Goal: Check status: Check status

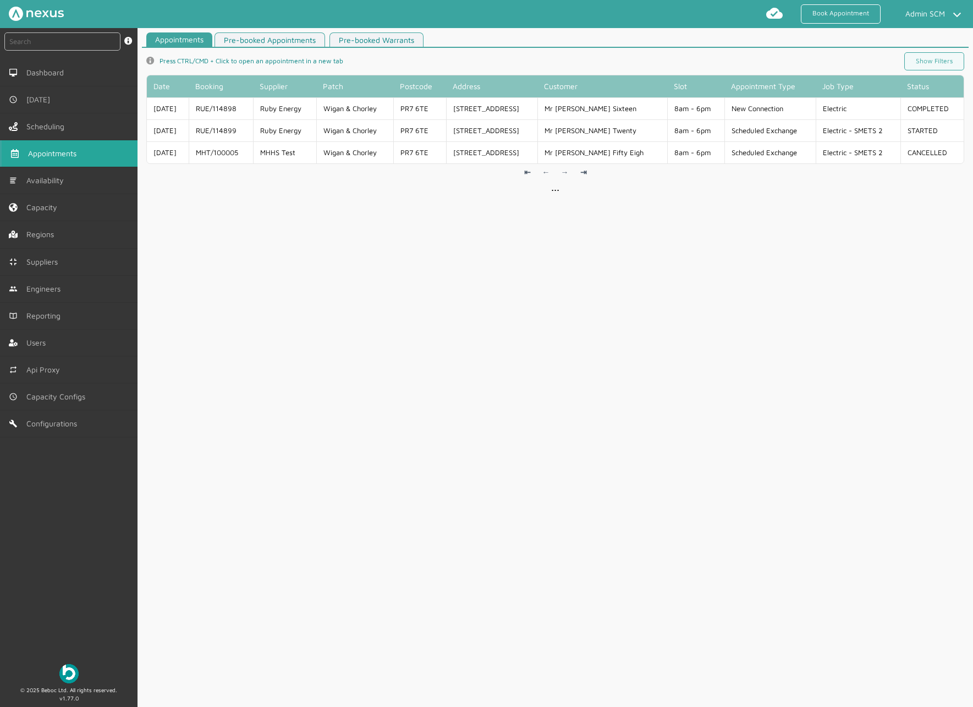
click at [413, 312] on div "Appointments Pre-booked Appointments Pre-booked Warrants info icon Press CTRL/C…" at bounding box center [555, 371] width 835 height 679
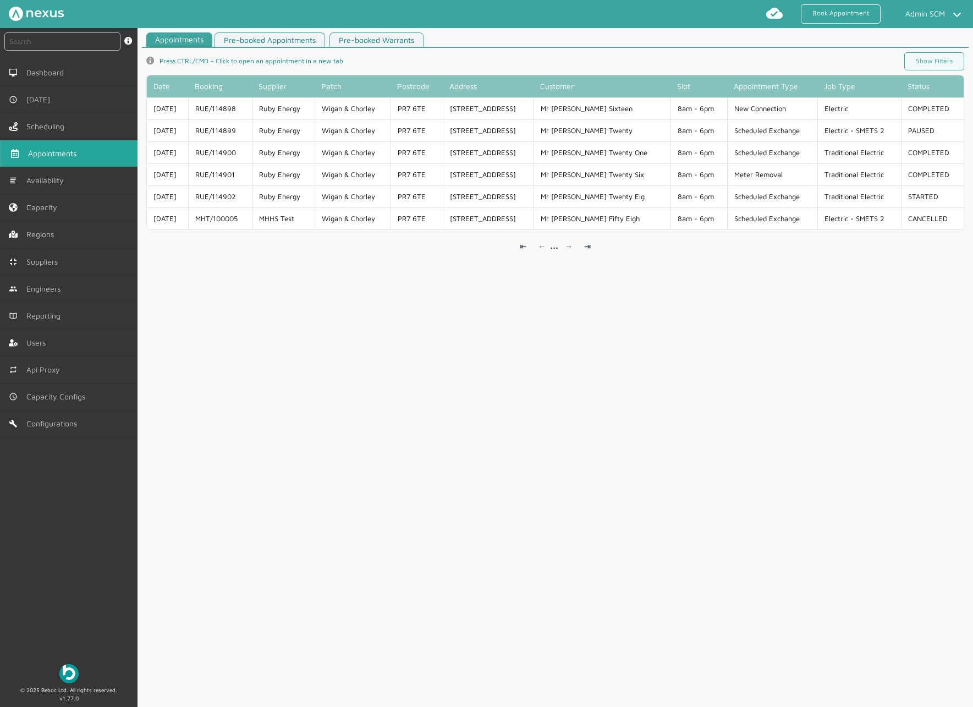
click at [426, 338] on div "Appointments Pre-booked Appointments Pre-booked Warrants info icon Press CTRL/C…" at bounding box center [555, 371] width 835 height 679
click at [415, 321] on div "Appointments Pre-booked Appointments Pre-booked Warrants info icon Press CTRL/C…" at bounding box center [555, 371] width 835 height 679
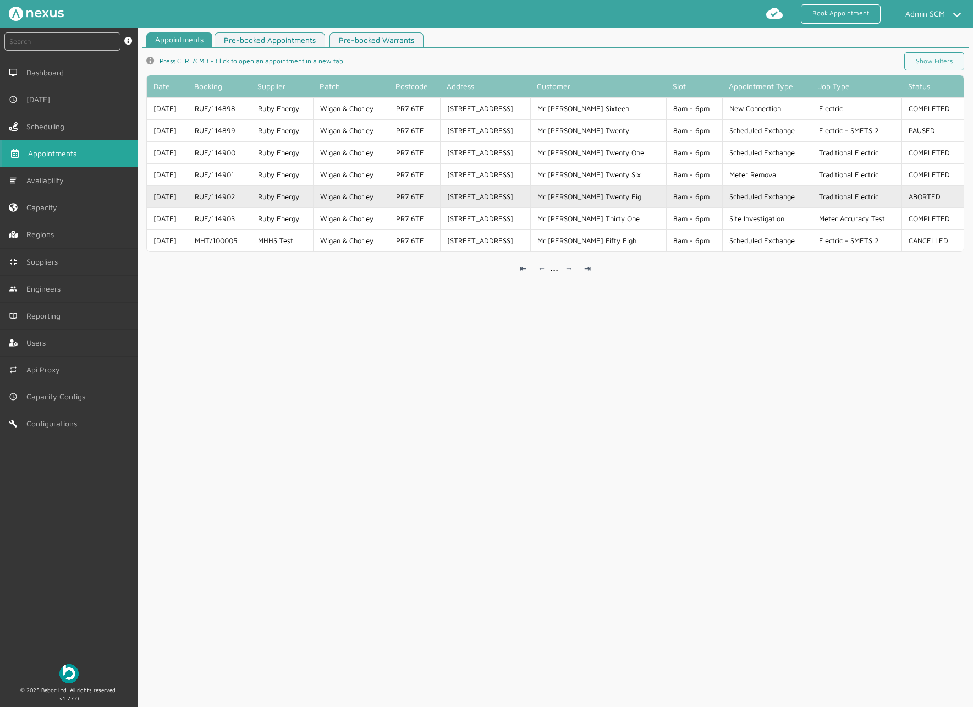
copy td "RUE/114902"
drag, startPoint x: 248, startPoint y: 193, endPoint x: 206, endPoint y: 200, distance: 41.8
click at [206, 200] on td "RUE/114902" at bounding box center [219, 196] width 63 height 22
click at [285, 194] on td "Ruby Energy" at bounding box center [282, 196] width 62 height 22
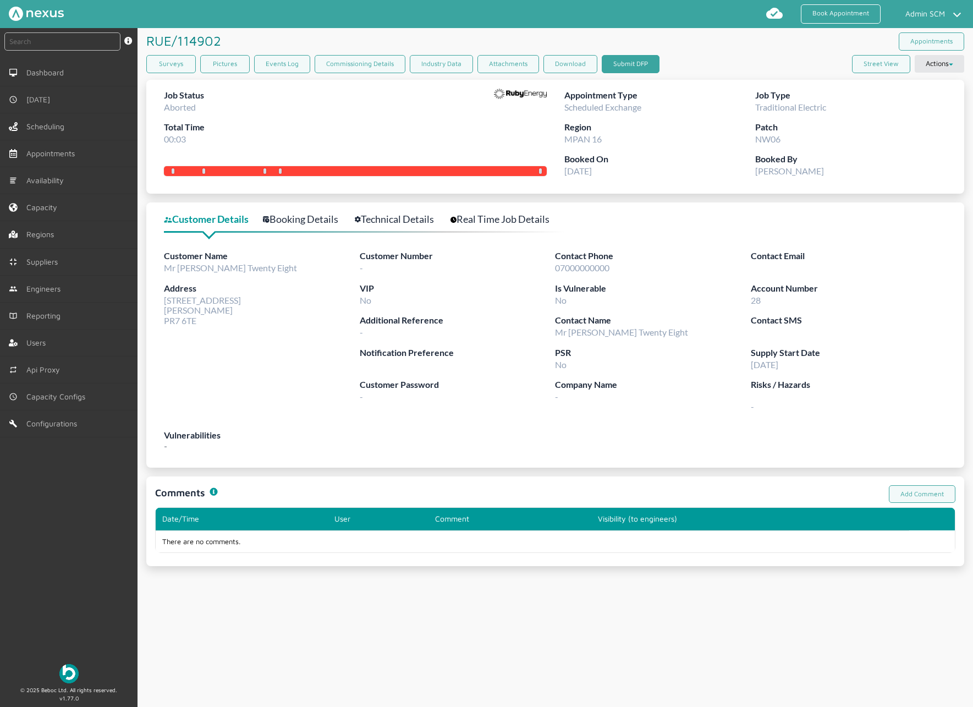
click at [633, 64] on button "Submit DFP" at bounding box center [631, 64] width 58 height 18
click at [212, 125] on div "Job Status Aborted Total Time 00:03" at bounding box center [355, 121] width 383 height 64
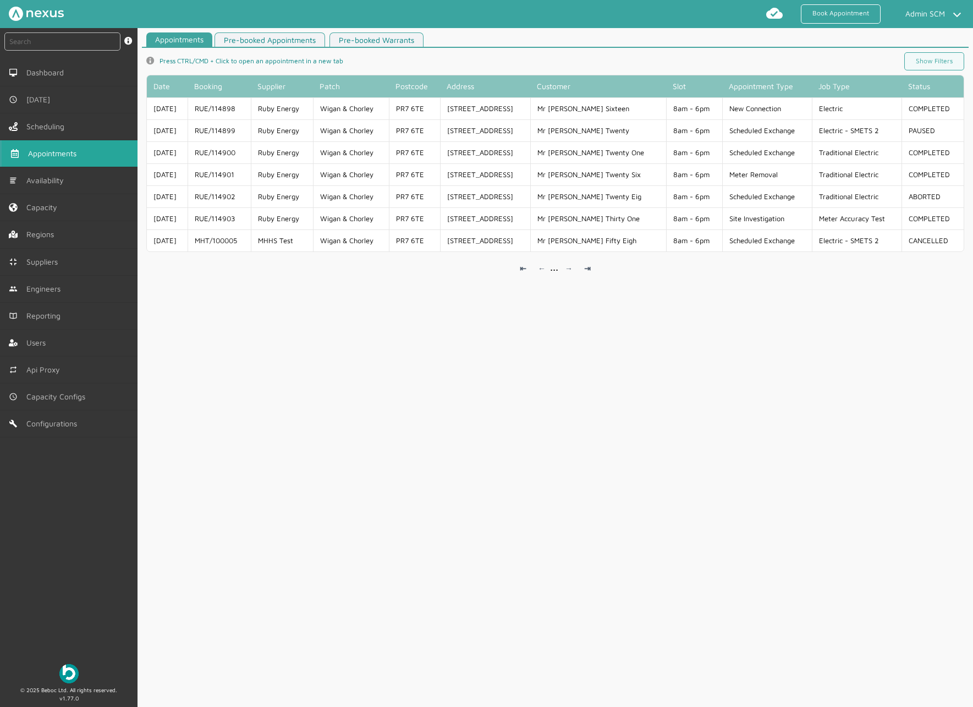
click at [537, 472] on div "Appointments Pre-booked Appointments Pre-booked Warrants info icon Press CTRL/C…" at bounding box center [555, 371] width 835 height 679
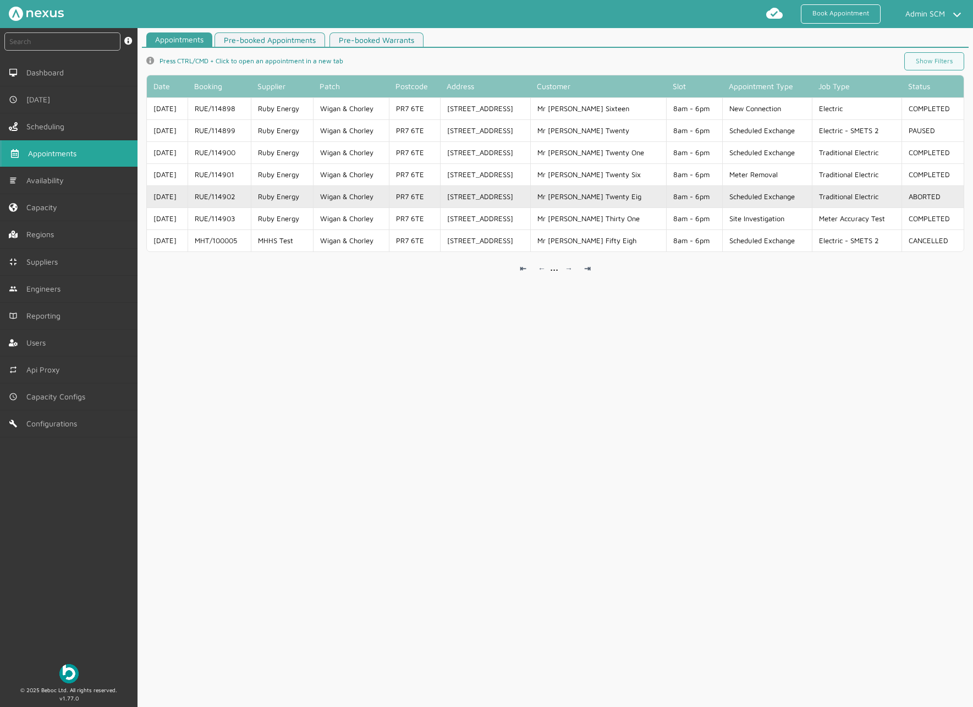
click at [217, 193] on td "RUE/114902" at bounding box center [219, 196] width 63 height 22
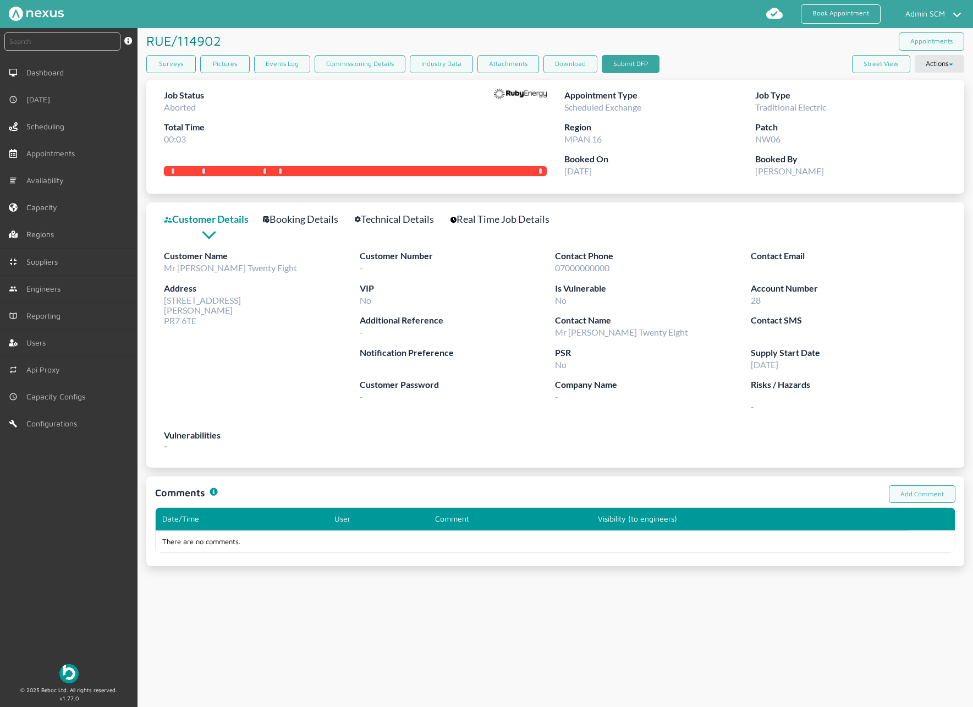
click at [639, 56] on button "Submit DFP" at bounding box center [631, 64] width 58 height 18
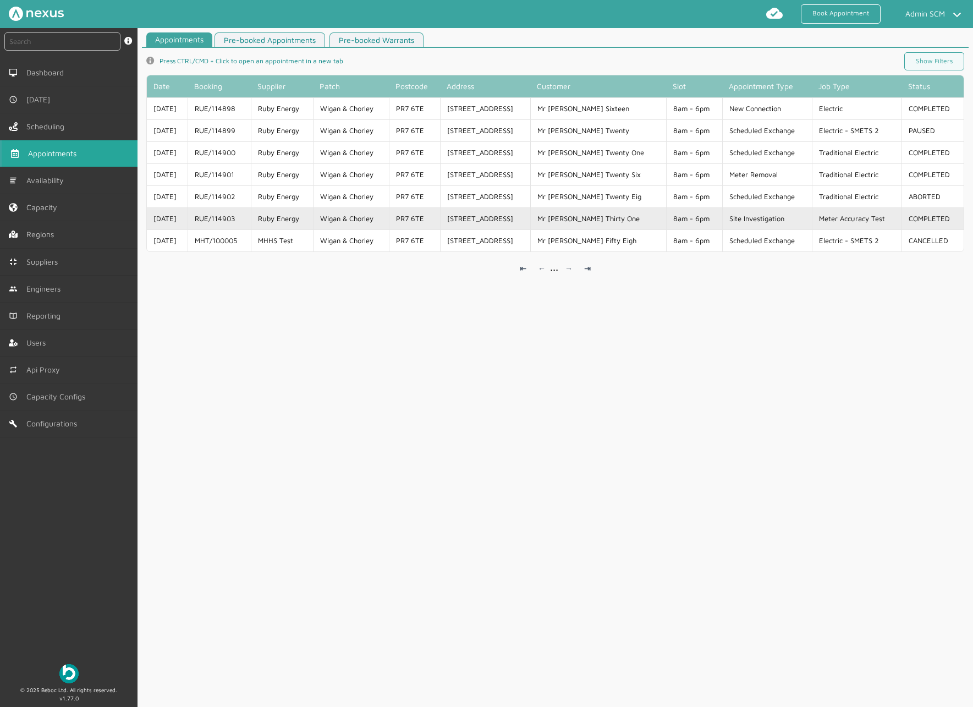
click at [251, 219] on td "RUE/114903" at bounding box center [219, 218] width 63 height 22
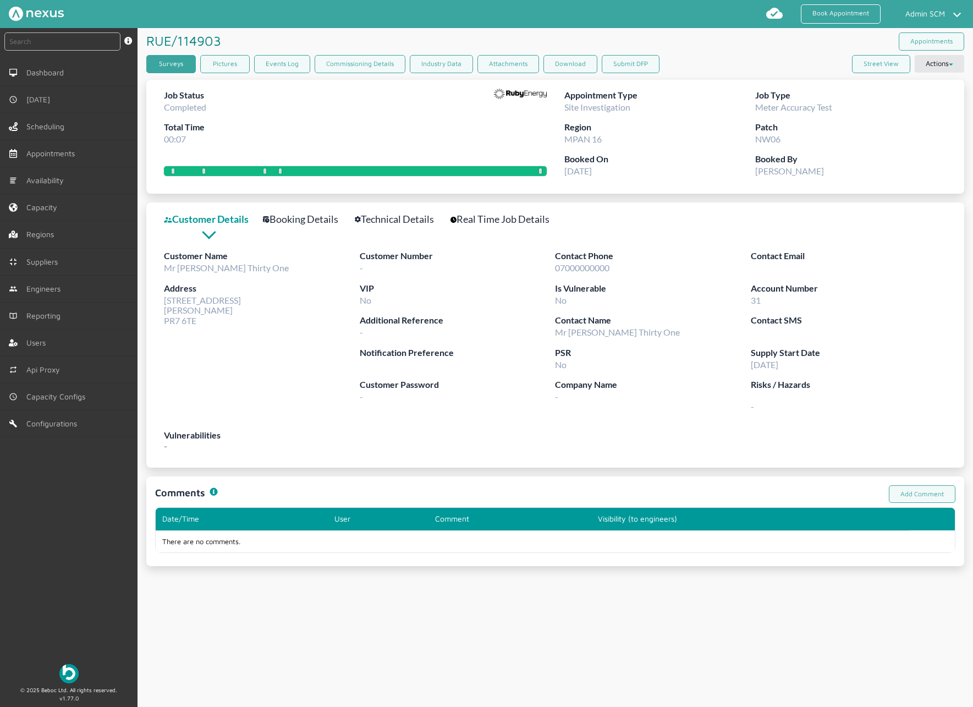
click at [180, 59] on link "Surveys" at bounding box center [171, 64] width 50 height 18
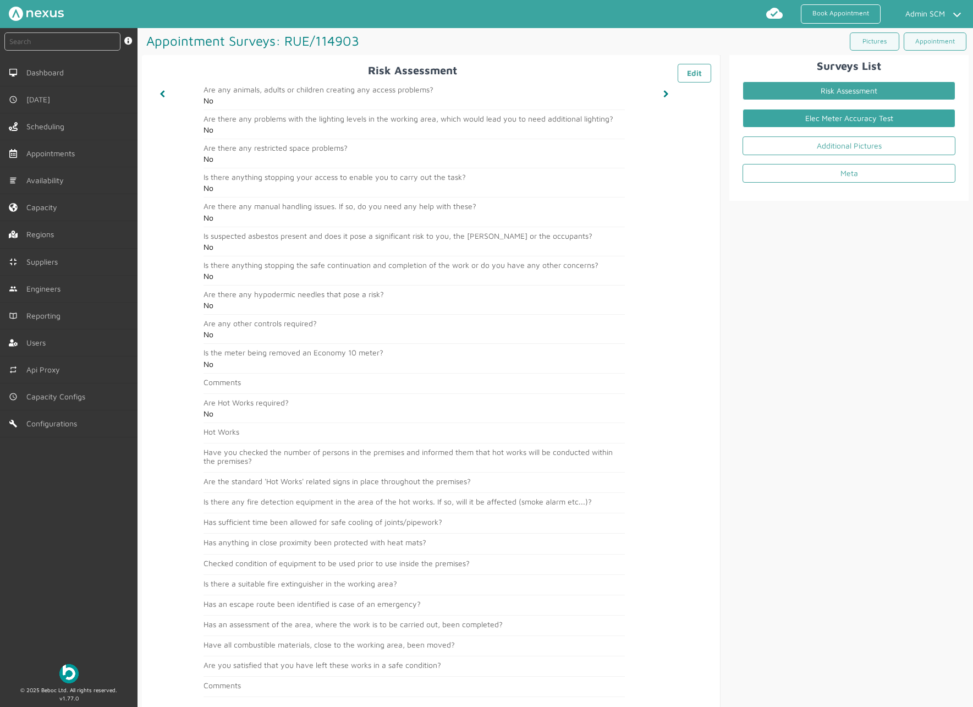
click at [765, 109] on link "Elec Meter Accuracy Test" at bounding box center [849, 118] width 213 height 19
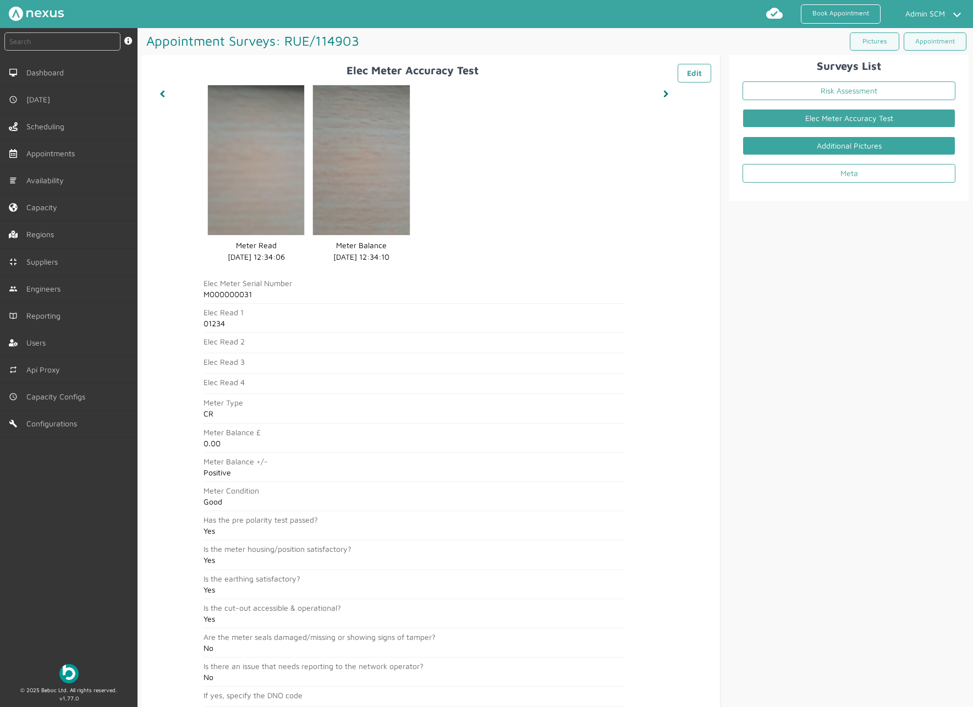
drag, startPoint x: 789, startPoint y: 139, endPoint x: 785, endPoint y: 149, distance: 10.8
click at [785, 149] on link "Additional Pictures" at bounding box center [849, 145] width 213 height 19
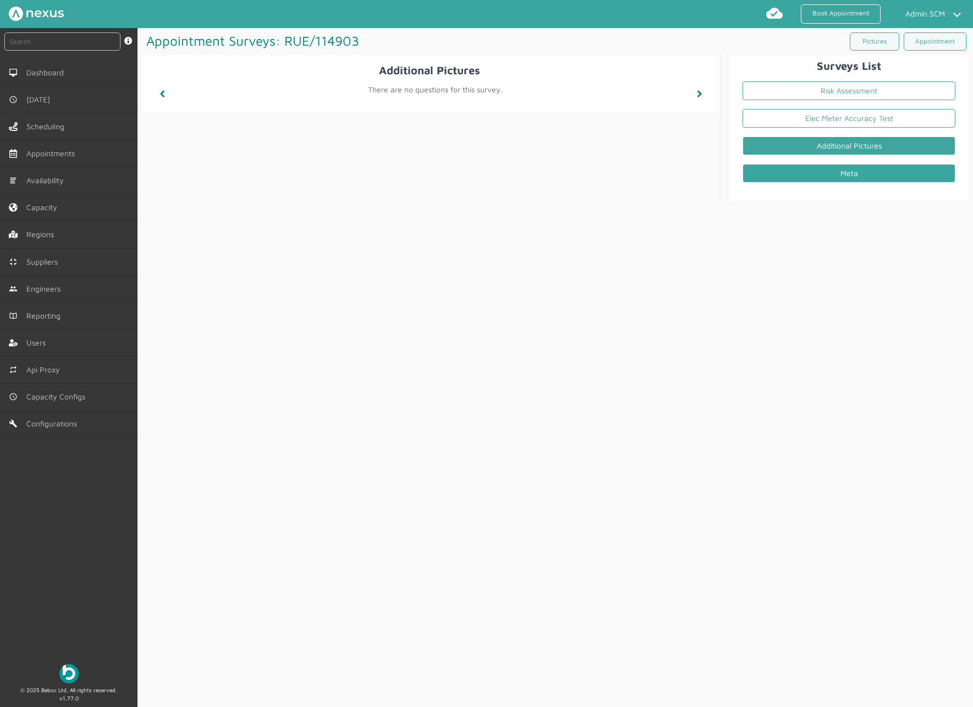
click at [936, 175] on link "Meta" at bounding box center [849, 173] width 213 height 19
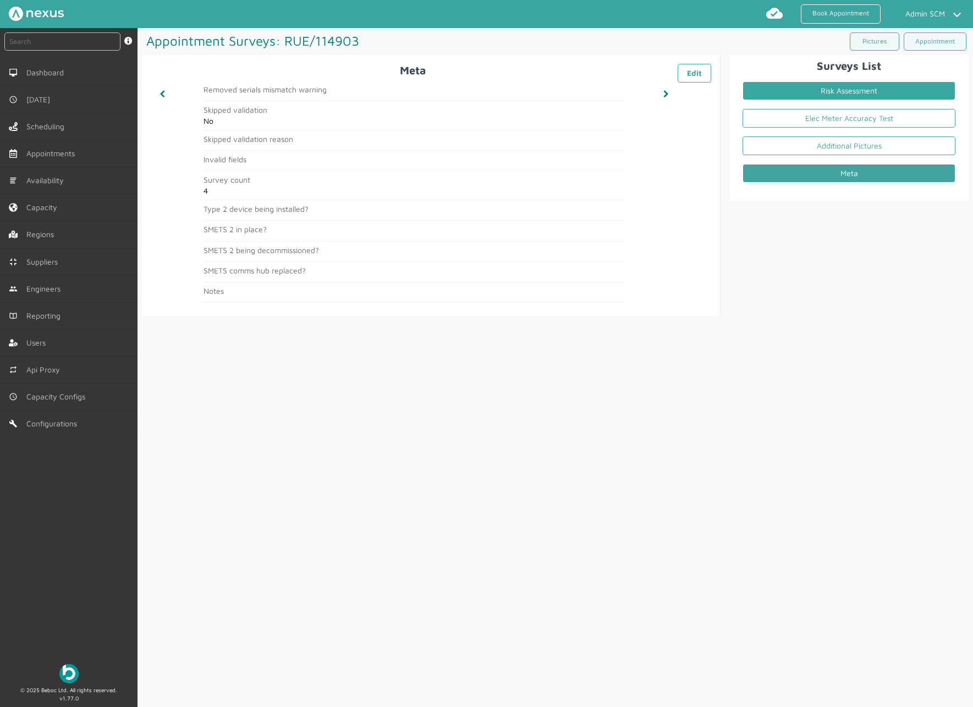
click at [801, 93] on link "Risk Assessment" at bounding box center [849, 90] width 213 height 19
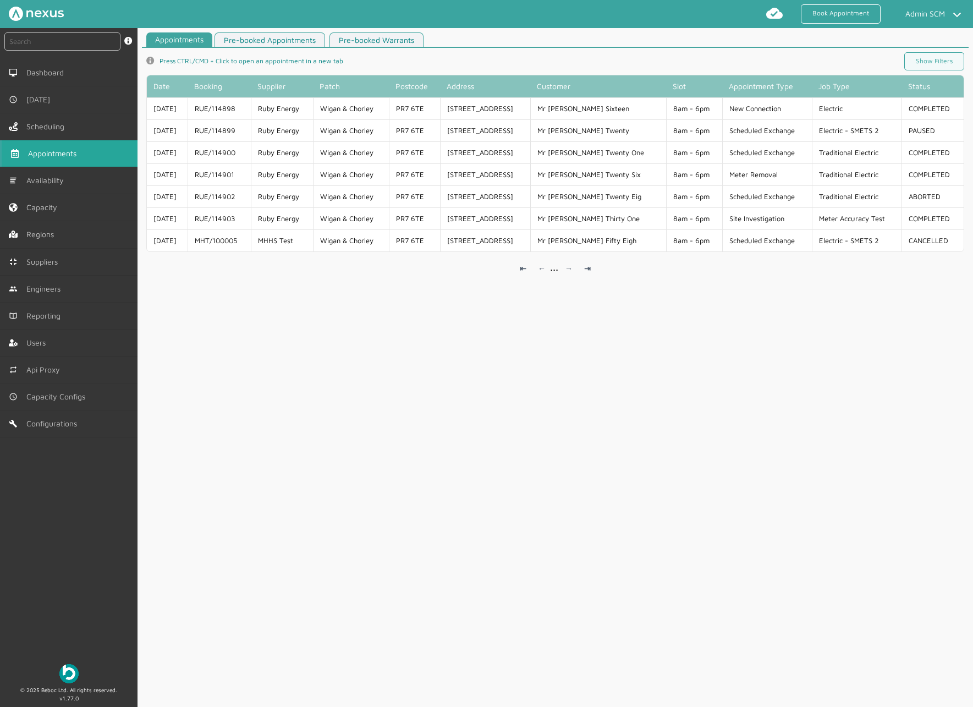
click at [651, 407] on div "Appointments Pre-booked Appointments Pre-booked Warrants info icon Press CTRL/C…" at bounding box center [555, 371] width 835 height 679
click at [31, 47] on input "text" at bounding box center [62, 41] width 116 height 18
paste input "MHT/100003"
type input "MHT/100003"
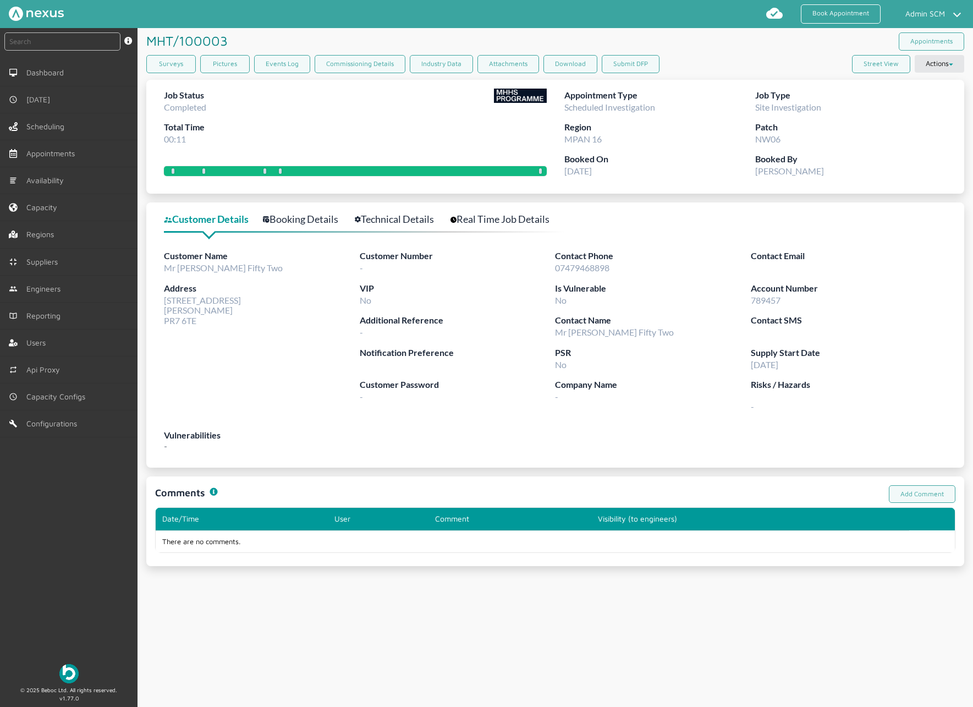
click at [619, 183] on div "Booked On 12/09/25" at bounding box center [659, 168] width 191 height 32
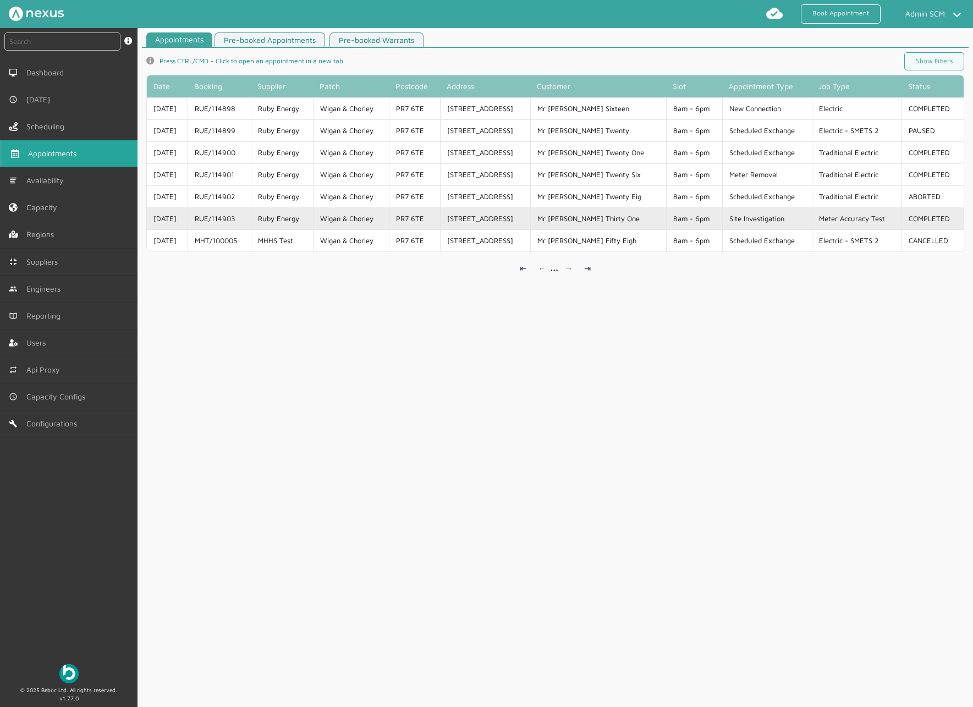
click at [298, 218] on td "Ruby Energy" at bounding box center [282, 218] width 62 height 22
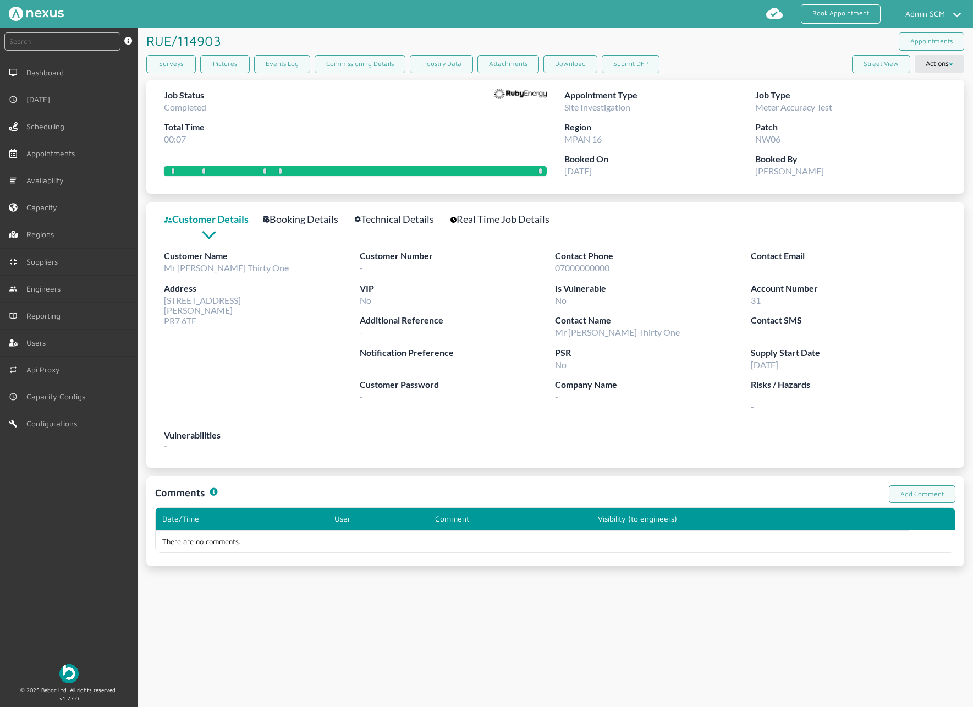
click at [447, 31] on div "RUE/114903 ️️️" at bounding box center [350, 40] width 409 height 25
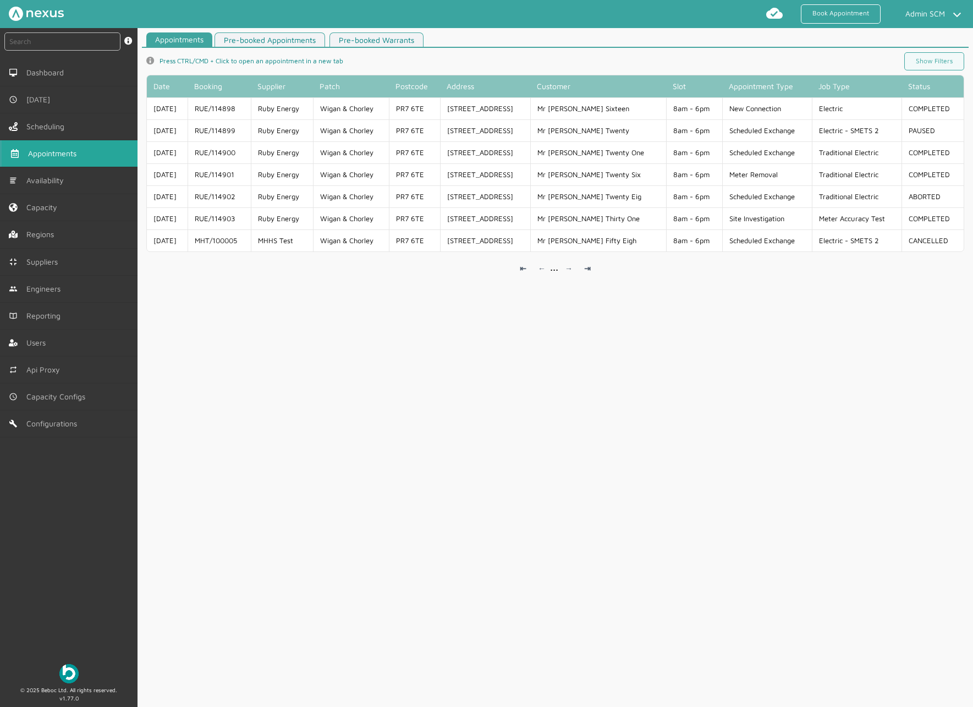
click at [519, 413] on div "Appointments Pre-booked Appointments Pre-booked Warrants info icon Press CTRL/C…" at bounding box center [555, 371] width 835 height 679
